Goal: Task Accomplishment & Management: Manage account settings

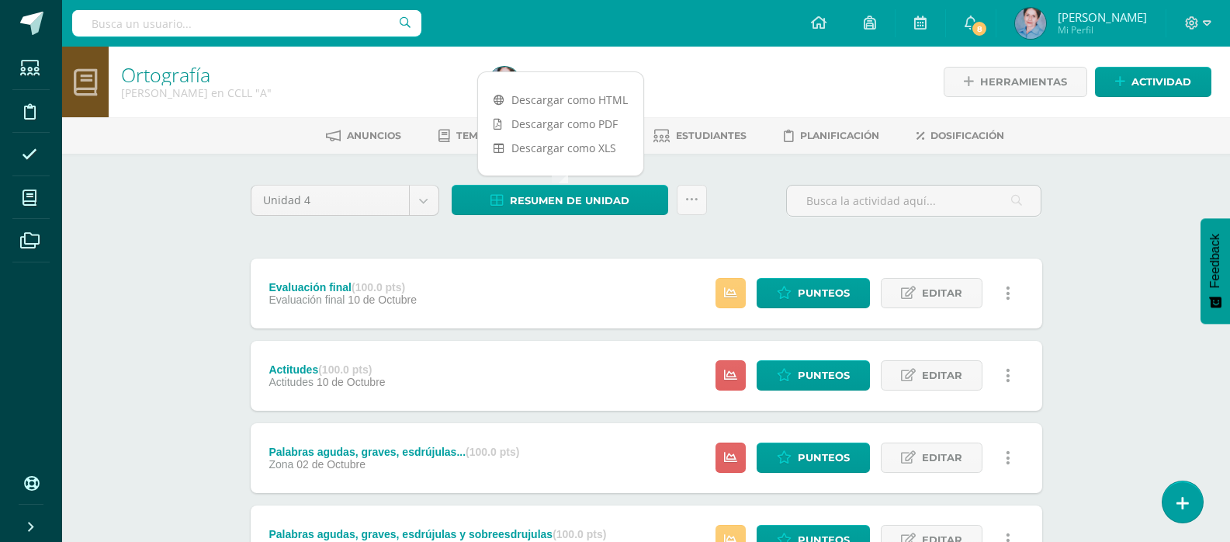
click at [702, 134] on span "Estudiantes" at bounding box center [711, 136] width 71 height 12
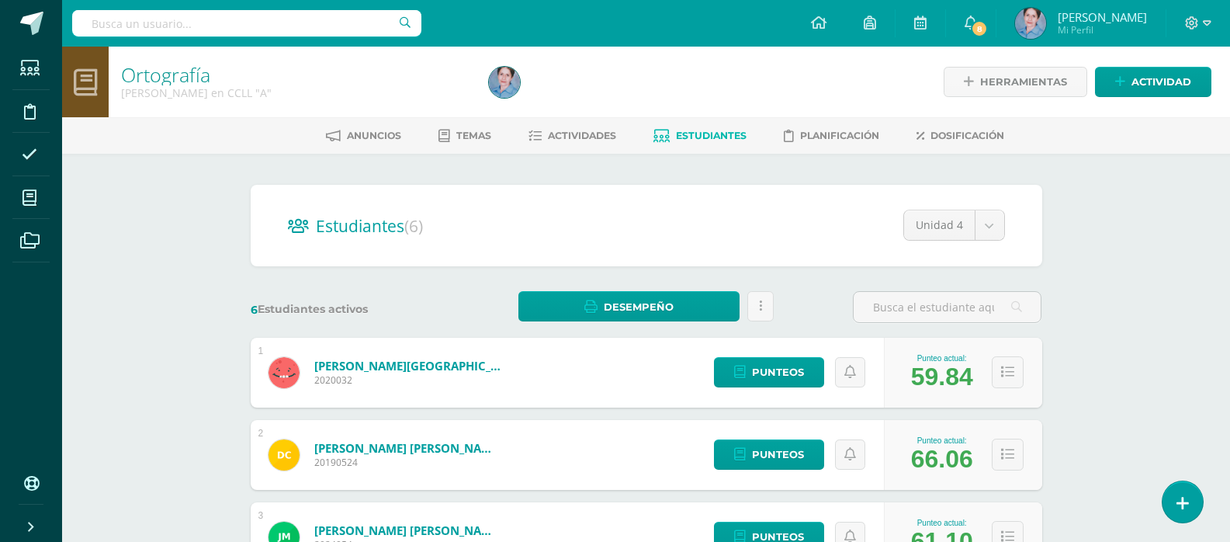
scroll to position [233, 0]
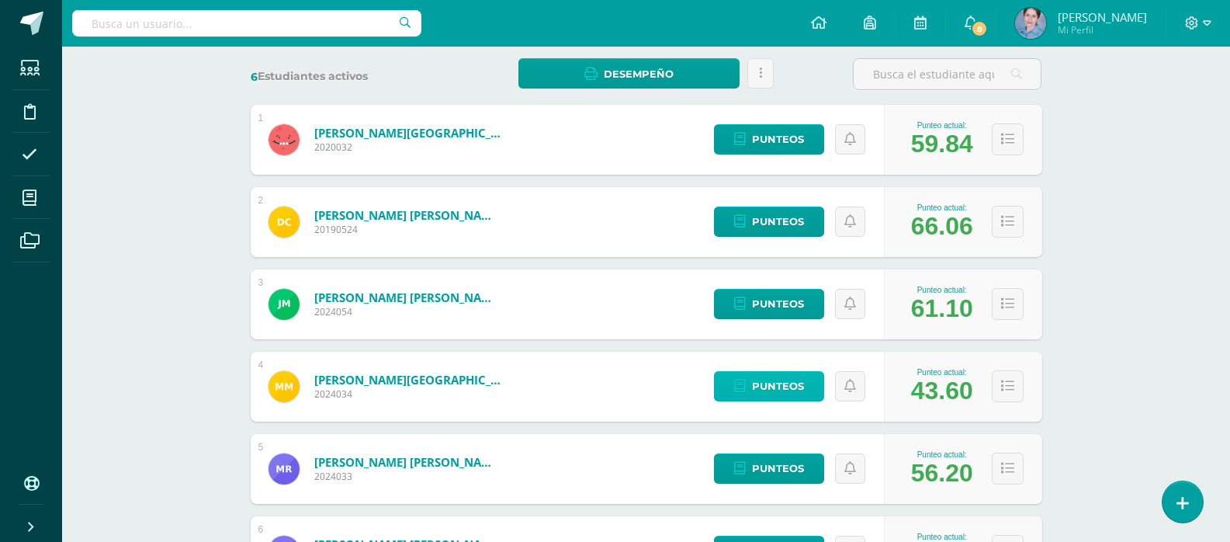
click at [767, 386] on span "Punteos" at bounding box center [778, 386] width 52 height 29
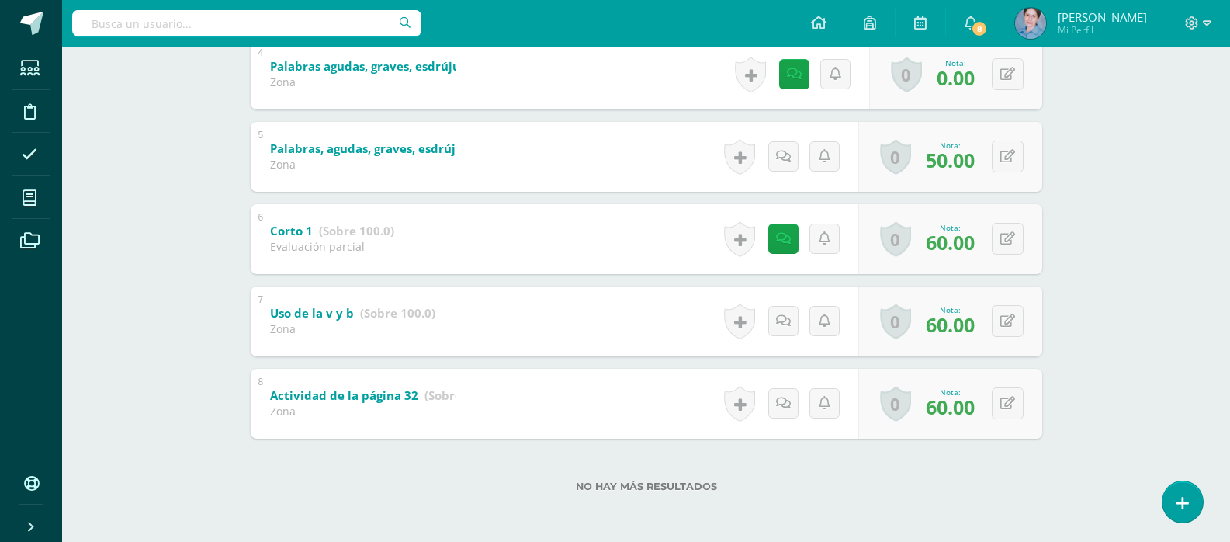
scroll to position [284, 0]
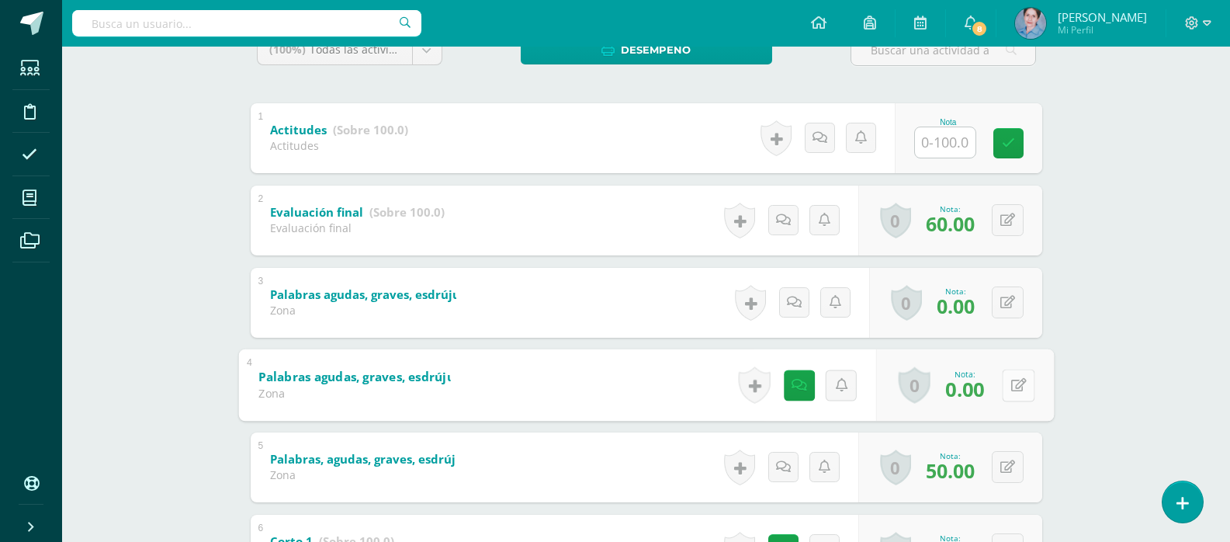
click at [1012, 380] on icon at bounding box center [1019, 384] width 16 height 13
type input "60"
drag, startPoint x: 983, startPoint y: 385, endPoint x: 1018, endPoint y: 310, distance: 83.3
click at [984, 385] on link at bounding box center [977, 389] width 31 height 31
click at [1012, 298] on icon at bounding box center [1007, 302] width 15 height 13
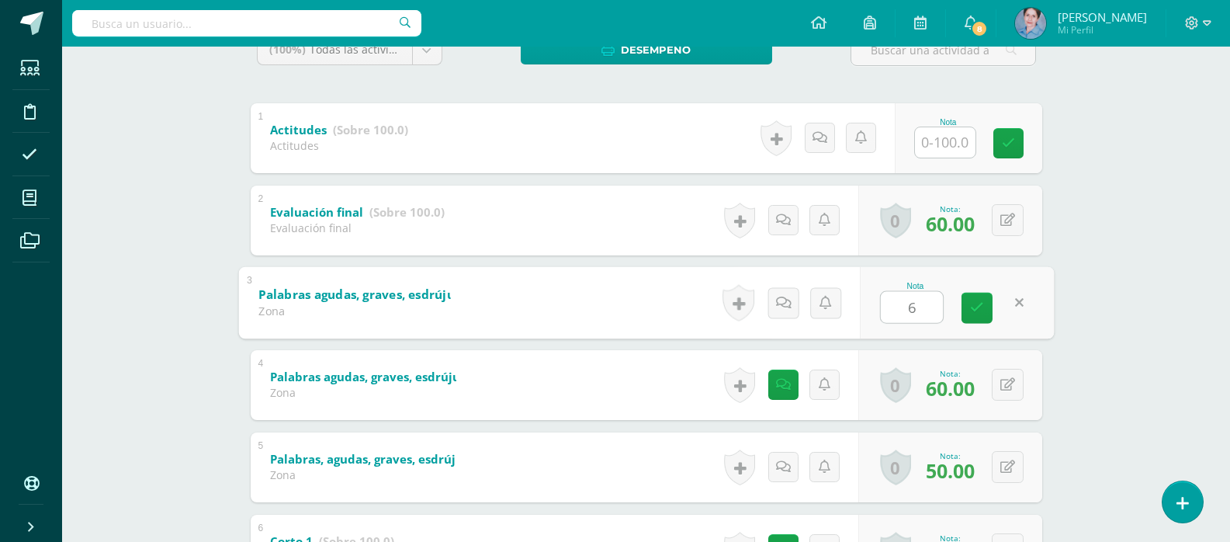
type input "60"
click at [977, 299] on link at bounding box center [977, 307] width 31 height 31
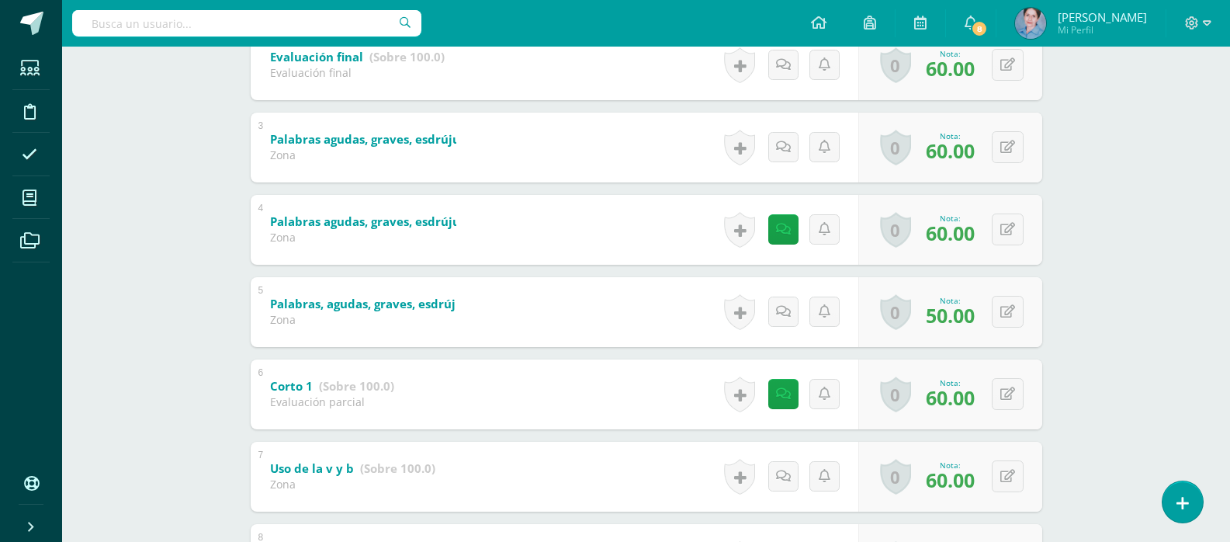
scroll to position [362, 0]
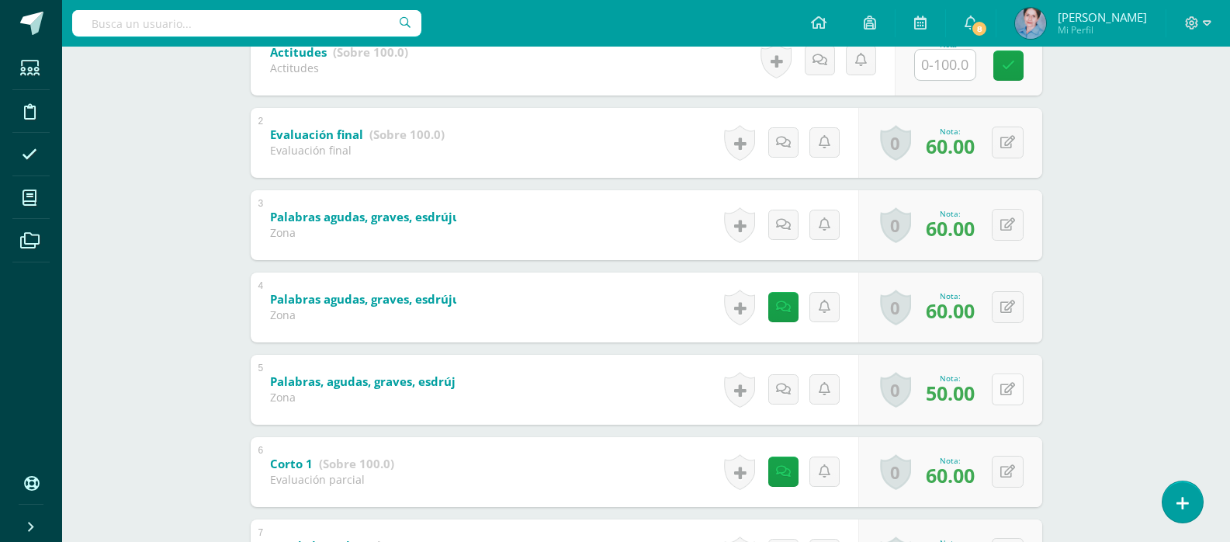
click at [1011, 389] on icon at bounding box center [1007, 389] width 15 height 13
type input "60"
click at [977, 390] on icon at bounding box center [977, 394] width 14 height 13
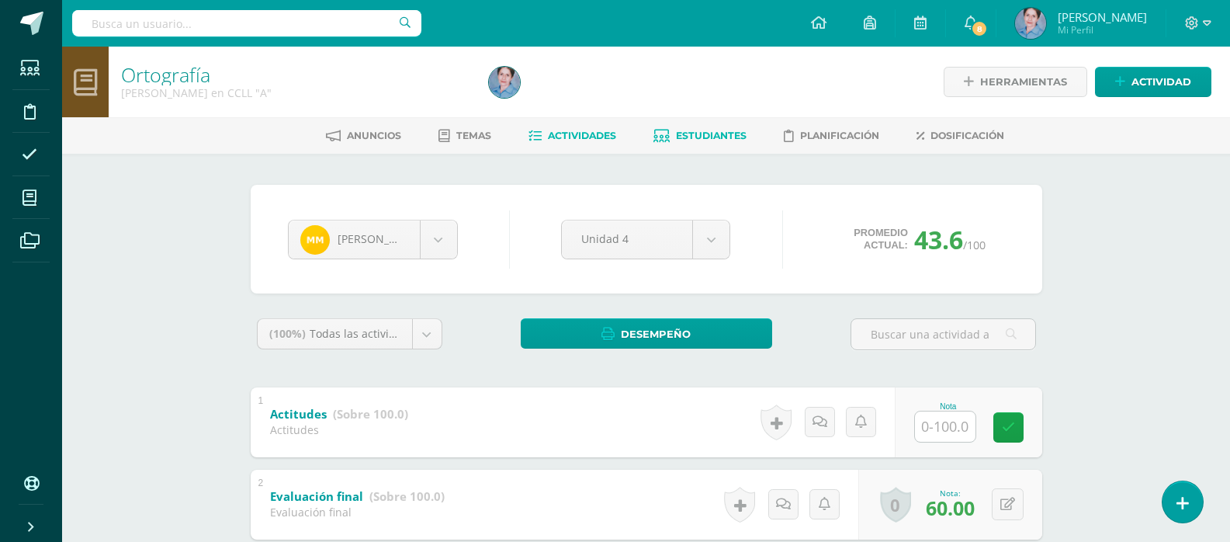
click at [533, 135] on icon at bounding box center [535, 136] width 13 height 13
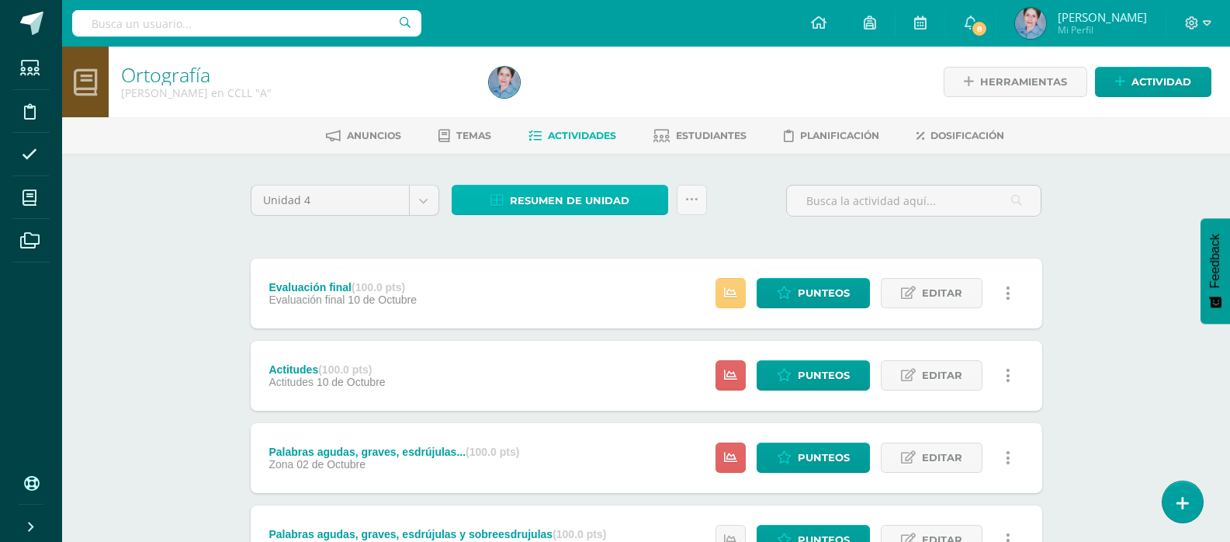
click at [500, 203] on icon at bounding box center [497, 200] width 13 height 13
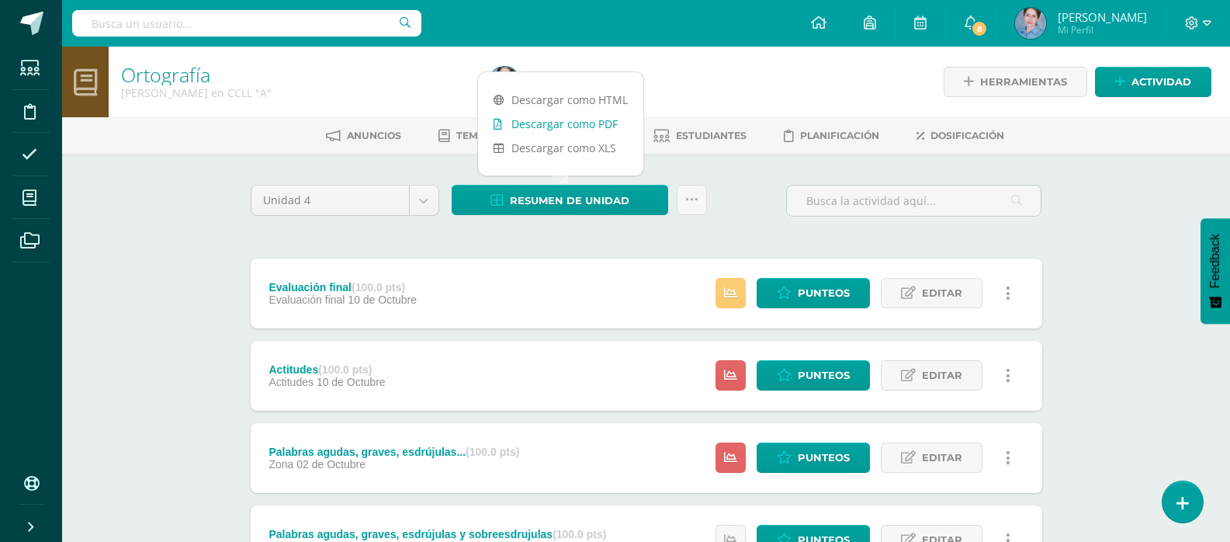
click at [497, 123] on icon at bounding box center [498, 124] width 9 height 11
